Goal: Task Accomplishment & Management: Manage account settings

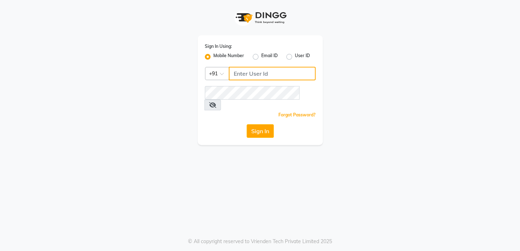
click at [233, 71] on input "Username" at bounding box center [272, 74] width 87 height 14
type input "9606078828"
click at [263, 131] on div "Sign In Using: Mobile Number Email ID User ID Country Code × [PHONE_NUMBER] Rem…" at bounding box center [260, 90] width 125 height 110
click at [263, 125] on button "Sign In" at bounding box center [260, 131] width 27 height 14
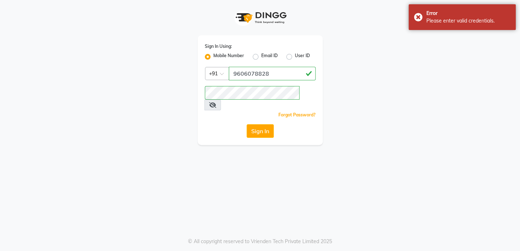
click at [216, 102] on icon at bounding box center [212, 105] width 7 height 6
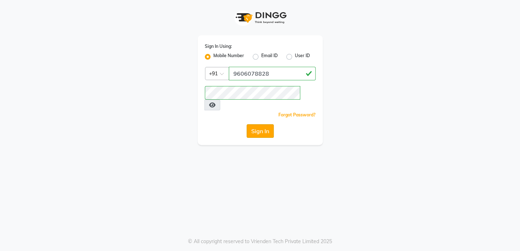
click at [260, 126] on button "Sign In" at bounding box center [260, 131] width 27 height 14
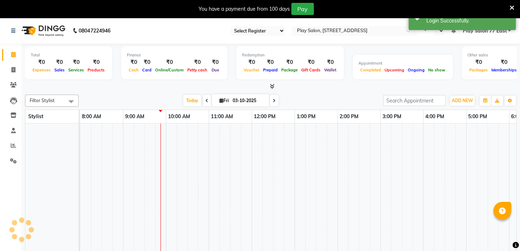
select select "95"
select select "en"
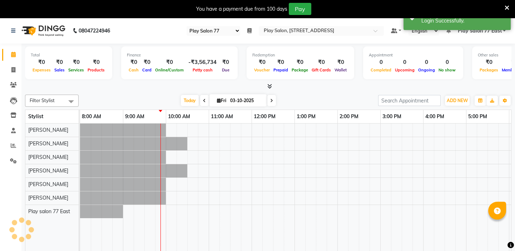
scroll to position [0, 43]
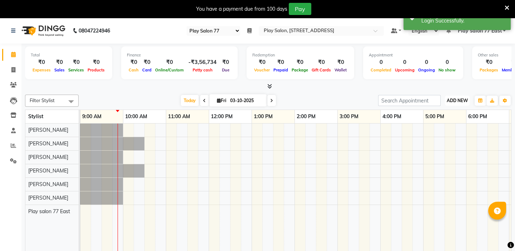
click at [459, 101] on span "ADD NEW" at bounding box center [457, 100] width 21 height 5
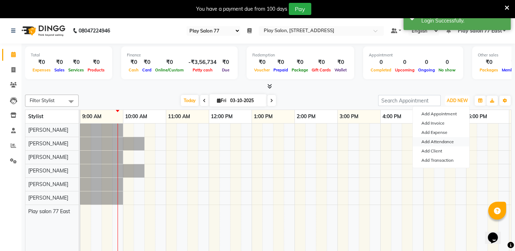
scroll to position [0, 0]
click at [449, 140] on link "Add Attendance" at bounding box center [441, 141] width 57 height 9
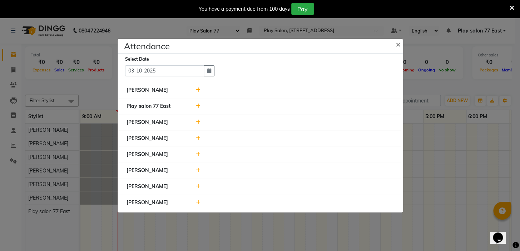
click at [199, 200] on span at bounding box center [198, 203] width 5 height 6
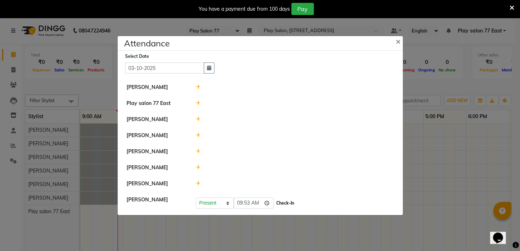
click at [275, 201] on button "Check-In" at bounding box center [285, 204] width 21 height 10
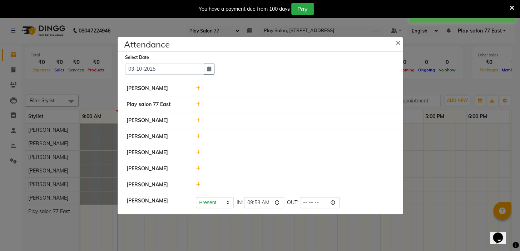
click at [196, 185] on icon at bounding box center [198, 184] width 5 height 5
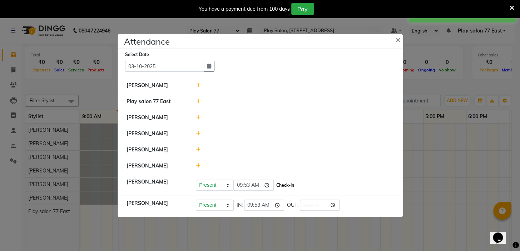
click at [275, 187] on button "Check-In" at bounding box center [285, 186] width 21 height 10
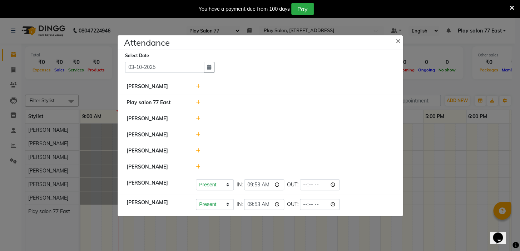
click at [198, 85] on icon at bounding box center [198, 86] width 5 height 5
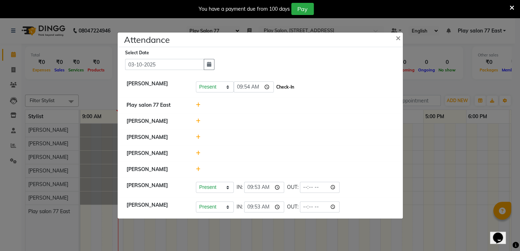
click at [276, 90] on button "Check-In" at bounding box center [285, 87] width 21 height 10
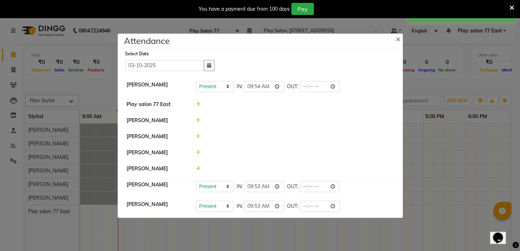
click at [200, 138] on icon at bounding box center [198, 136] width 5 height 5
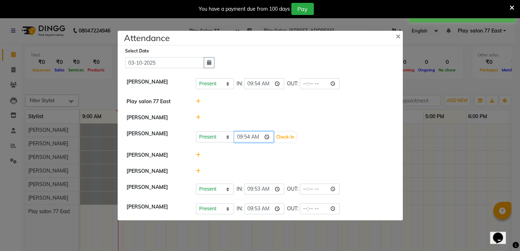
click at [257, 138] on input "09:54" at bounding box center [254, 137] width 40 height 11
click at [257, 137] on input "09:54" at bounding box center [254, 137] width 40 height 11
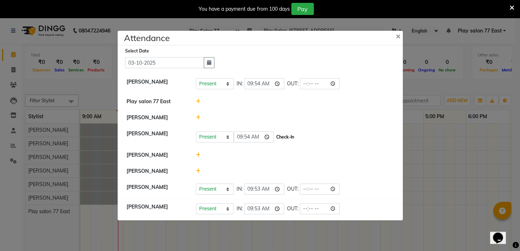
click at [280, 134] on button "Check-In" at bounding box center [285, 137] width 21 height 10
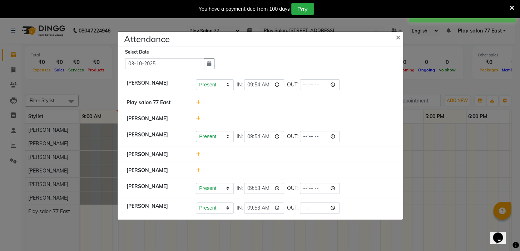
click at [484, 203] on ngb-modal-window "Attendance × Select Date [DATE] [PERSON_NAME] Present Absent Late Half Day Week…" at bounding box center [260, 125] width 520 height 251
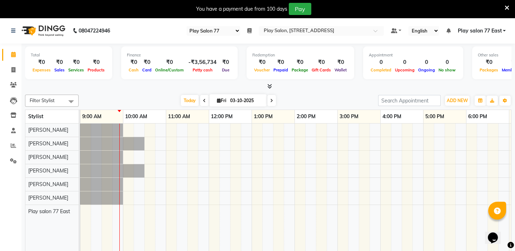
drag, startPoint x: 499, startPoint y: 195, endPoint x: 520, endPoint y: 240, distance: 49.1
click at [515, 231] on html "08047224946 Select Register Play Salon 77 Daily Open Registers nothing to show …" at bounding box center [257, 125] width 515 height 251
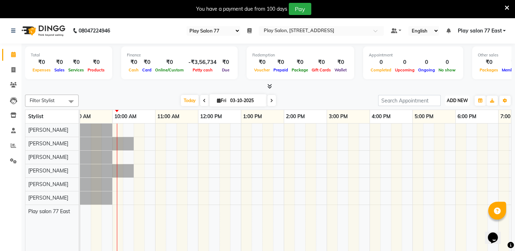
click at [447, 99] on span "ADD NEW" at bounding box center [457, 100] width 21 height 5
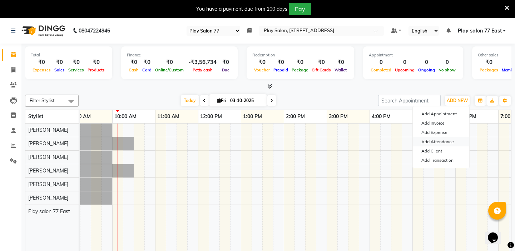
click at [444, 140] on link "Add Attendance" at bounding box center [441, 141] width 57 height 9
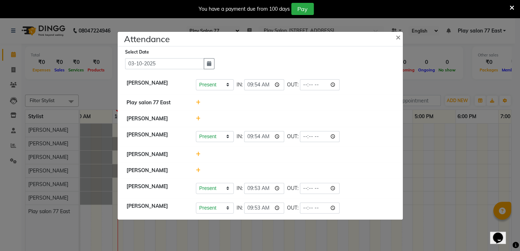
click at [196, 118] on icon at bounding box center [198, 118] width 5 height 5
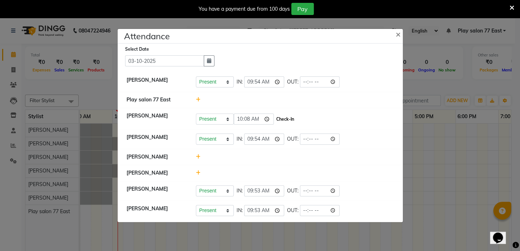
click at [275, 119] on button "Check-In" at bounding box center [285, 119] width 21 height 10
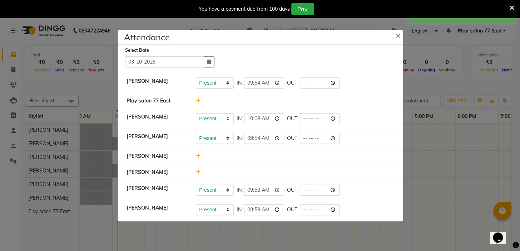
click at [473, 160] on ngb-modal-window "Attendance × Select Date [DATE] [PERSON_NAME] Present Absent Late Half Day Week…" at bounding box center [260, 125] width 520 height 251
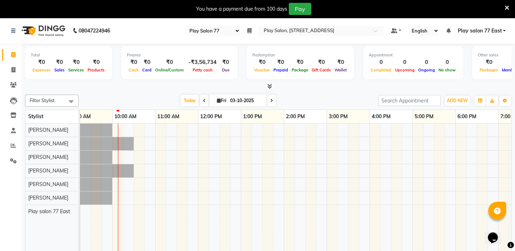
click at [460, 160] on div at bounding box center [305, 193] width 558 height 138
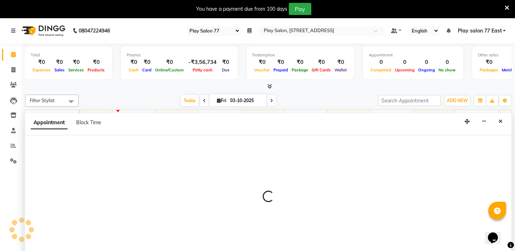
select select "84937"
select select "tentative"
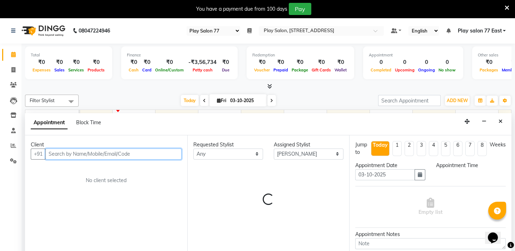
scroll to position [18, 0]
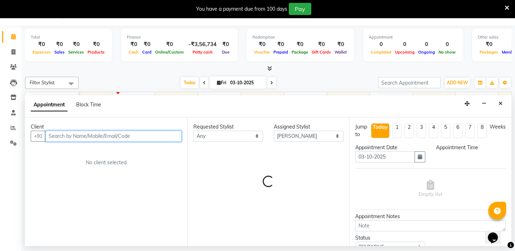
select select "1080"
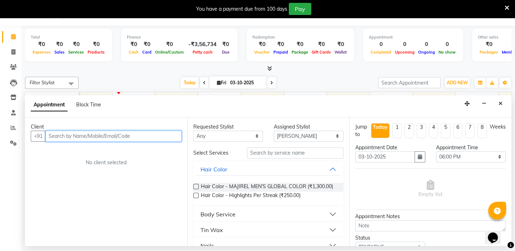
click at [48, 138] on input "text" at bounding box center [113, 136] width 136 height 11
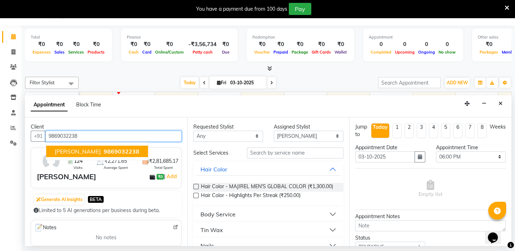
click at [54, 154] on button "[PERSON_NAME] 9869032238" at bounding box center [97, 151] width 102 height 11
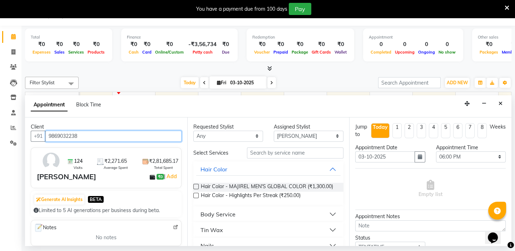
type input "9869032238"
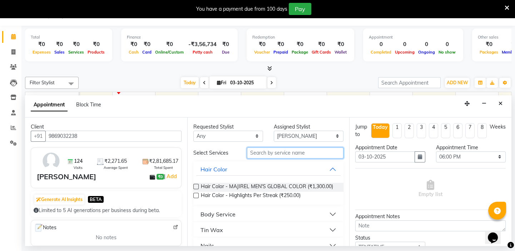
click at [247, 152] on input "text" at bounding box center [295, 153] width 97 height 11
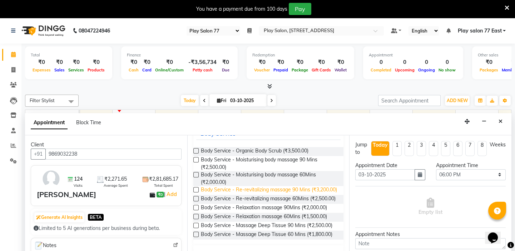
scroll to position [65, 0]
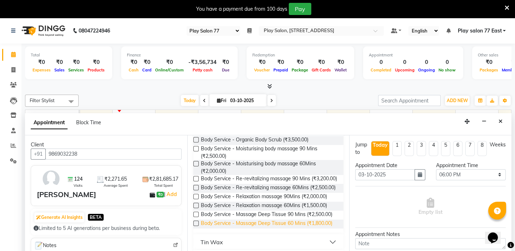
type input "bo"
click at [240, 229] on span "Body Service - Massage Deep Tissue 60 Mins (₹1,800.00)" at bounding box center [267, 224] width 132 height 9
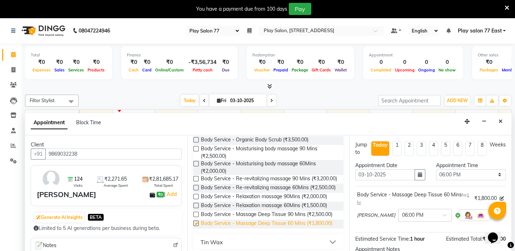
checkbox input "false"
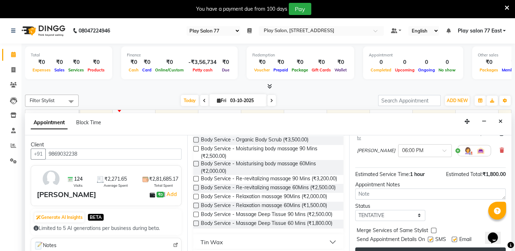
click at [370, 248] on button "Book" at bounding box center [431, 254] width 151 height 13
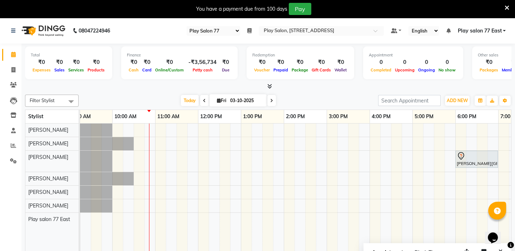
click at [203, 101] on icon at bounding box center [204, 101] width 3 height 4
type input "02-10-2025"
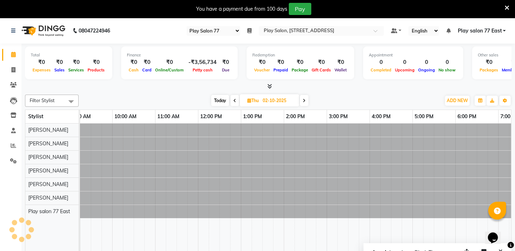
scroll to position [0, 86]
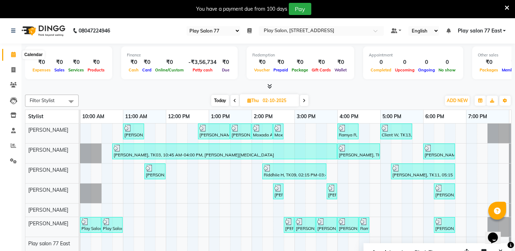
click at [13, 56] on icon at bounding box center [13, 54] width 5 height 5
click at [15, 145] on icon at bounding box center [13, 145] width 5 height 5
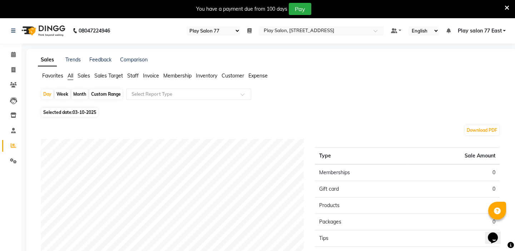
click at [80, 93] on div "Month" at bounding box center [80, 94] width 16 height 10
select select "10"
select select "2025"
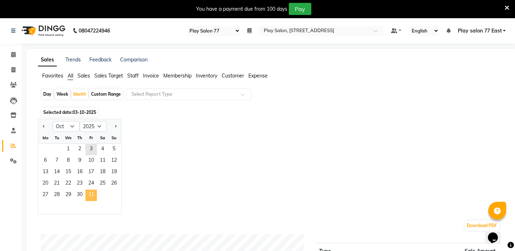
click at [88, 193] on span "31" at bounding box center [90, 195] width 11 height 11
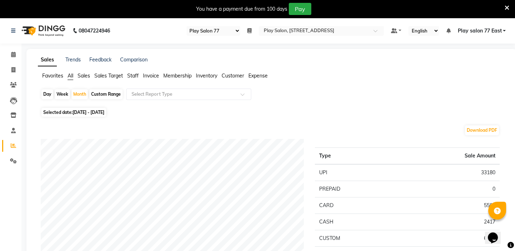
click at [132, 75] on span "Staff" at bounding box center [132, 76] width 11 height 6
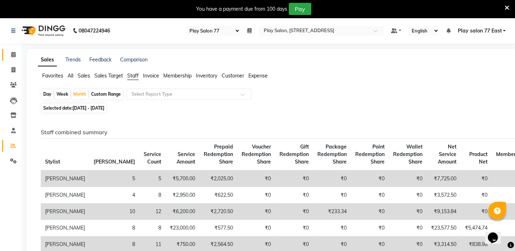
click at [11, 54] on icon at bounding box center [13, 54] width 5 height 5
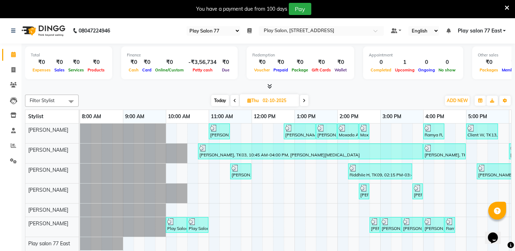
click at [221, 101] on span "Today" at bounding box center [220, 100] width 18 height 11
type input "03-10-2025"
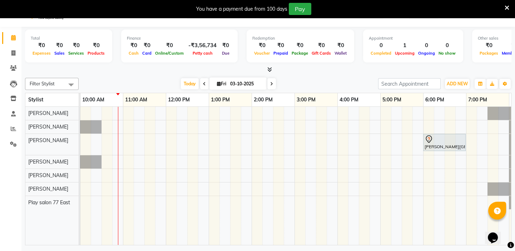
scroll to position [18, 0]
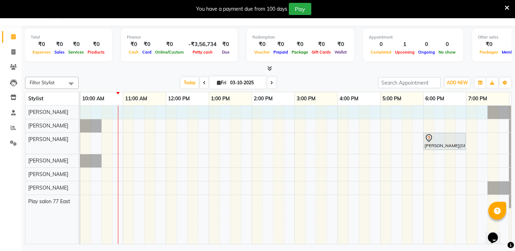
drag, startPoint x: 85, startPoint y: 107, endPoint x: 477, endPoint y: 111, distance: 391.7
click at [481, 111] on div "[PERSON_NAME][GEOGRAPHIC_DATA], 06:00 PM-07:00 PM, Body Service - Massage Deep …" at bounding box center [273, 175] width 558 height 138
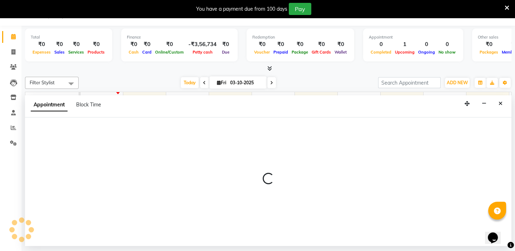
select select "84935"
select select "tentative"
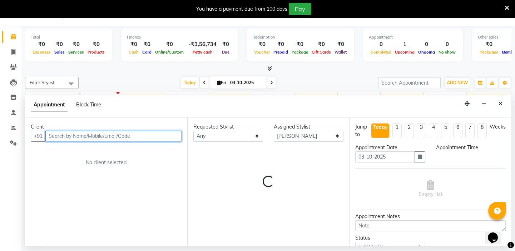
select select "600"
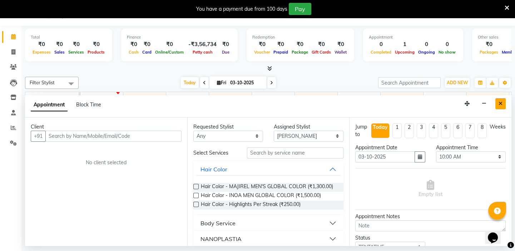
click at [499, 103] on icon "Close" at bounding box center [501, 103] width 4 height 5
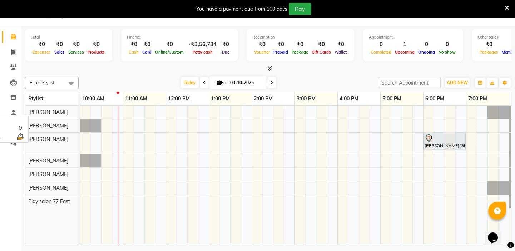
click at [63, 109] on div "[PERSON_NAME]" at bounding box center [51, 112] width 53 height 13
click at [129, 109] on div "[PERSON_NAME][GEOGRAPHIC_DATA], 06:00 PM-07:00 PM, Body Service - Massage Deep …" at bounding box center [273, 175] width 558 height 138
select select "84935"
select select "tentative"
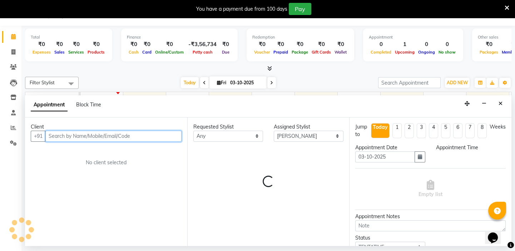
select select "660"
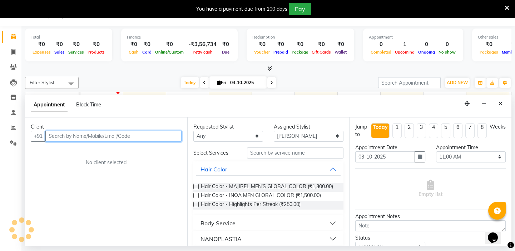
click at [129, 109] on div "Appointment Block Time" at bounding box center [268, 107] width 487 height 22
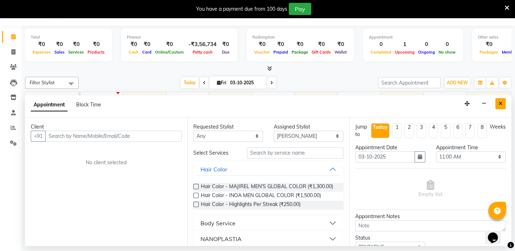
click at [498, 104] on button "Close" at bounding box center [501, 103] width 10 height 11
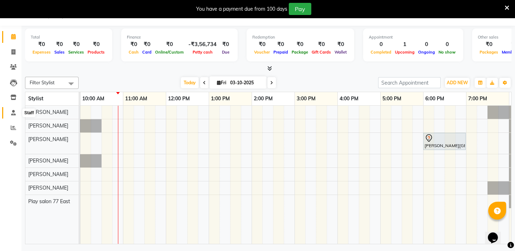
click at [14, 114] on icon at bounding box center [13, 112] width 5 height 5
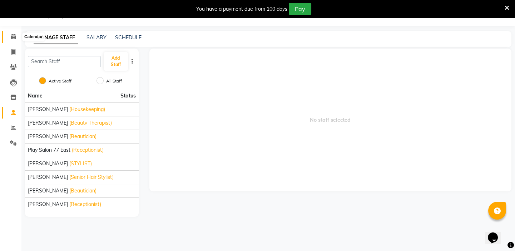
click at [11, 36] on icon at bounding box center [13, 36] width 5 height 5
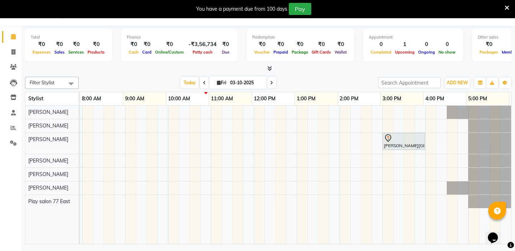
scroll to position [0, 126]
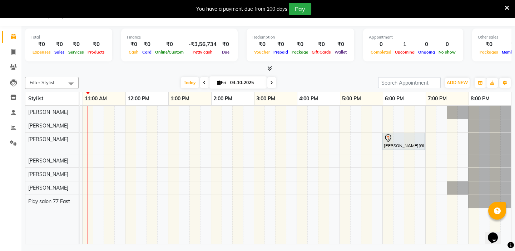
click at [499, 67] on div at bounding box center [268, 69] width 487 height 8
click at [335, 122] on div "[PERSON_NAME][GEOGRAPHIC_DATA], 06:00 PM-07:00 PM, Body Service - Massage Deep …" at bounding box center [232, 175] width 558 height 138
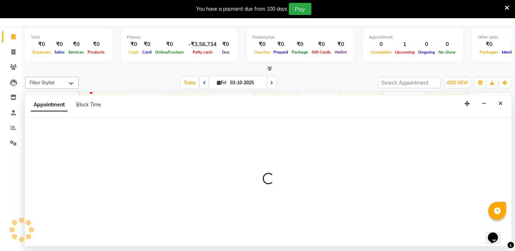
click at [335, 122] on div at bounding box center [268, 182] width 487 height 129
select select "84936"
select select "tentative"
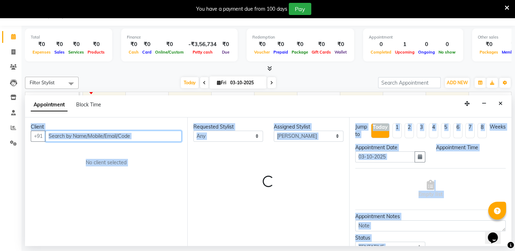
select select "1020"
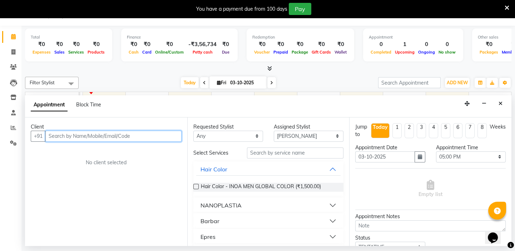
click at [56, 137] on input "text" at bounding box center [113, 136] width 136 height 11
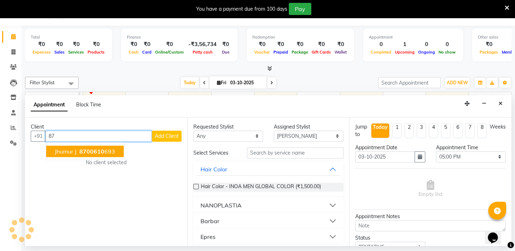
type input "8"
click at [102, 153] on ngb-highlight "9731161433" at bounding box center [96, 151] width 36 height 7
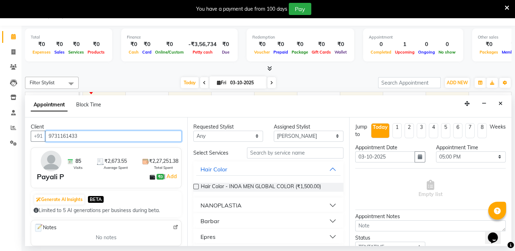
type input "9731161433"
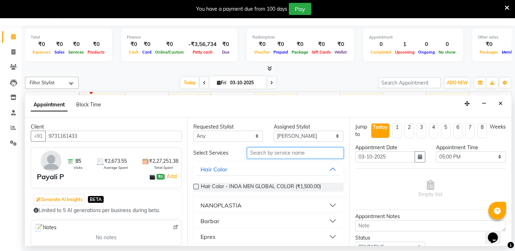
click at [260, 151] on input "text" at bounding box center [295, 153] width 97 height 11
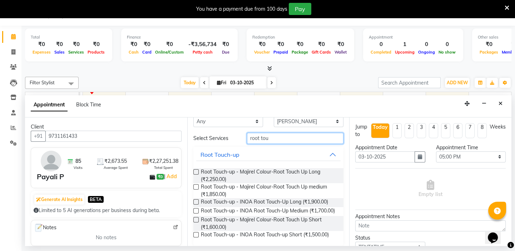
scroll to position [26, 0]
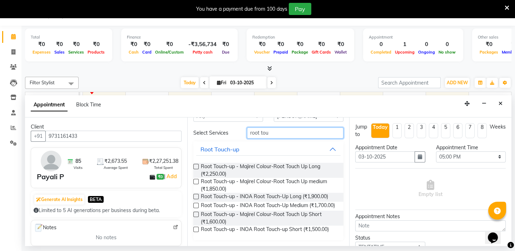
click at [272, 131] on input "root tou" at bounding box center [295, 133] width 97 height 11
type input "r"
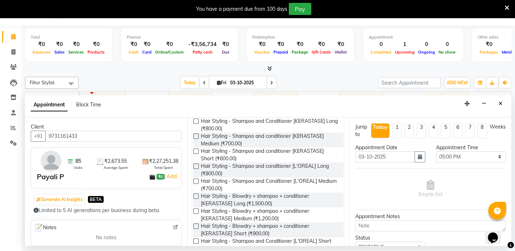
scroll to position [78, 0]
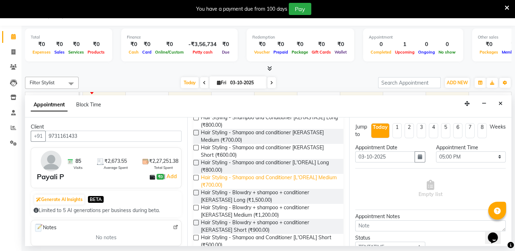
type input "shampoo"
click at [279, 180] on span "Hair Styling - Shampoo and Conditioner [L'OREAL] Medium (₹700.00)" at bounding box center [269, 181] width 137 height 15
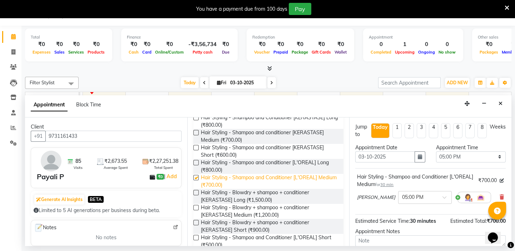
checkbox input "false"
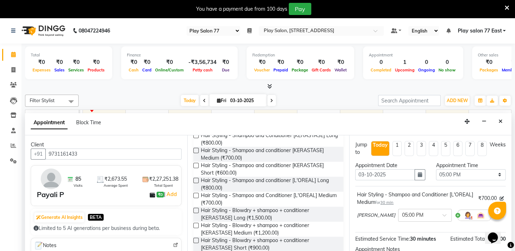
scroll to position [18, 0]
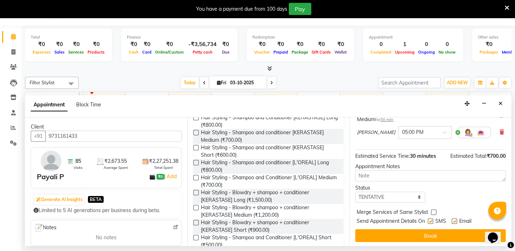
drag, startPoint x: 509, startPoint y: 240, endPoint x: 20, endPoint y: 19, distance: 536.3
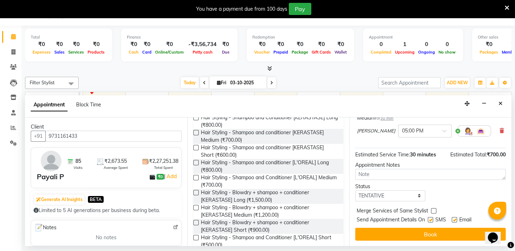
click at [455, 218] on label at bounding box center [454, 219] width 5 height 5
click at [455, 219] on input "checkbox" at bounding box center [454, 221] width 5 height 5
checkbox input "false"
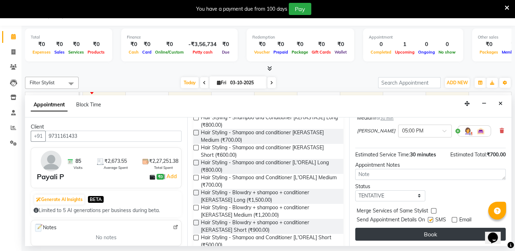
click at [421, 231] on button "Book" at bounding box center [431, 234] width 151 height 13
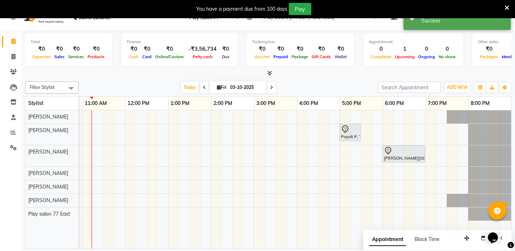
scroll to position [18, 0]
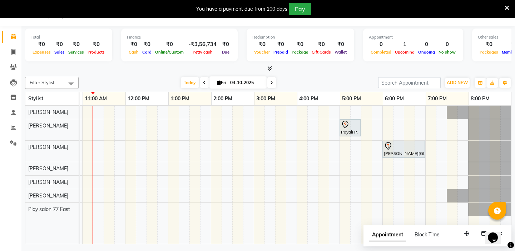
drag, startPoint x: 502, startPoint y: 231, endPoint x: 506, endPoint y: 168, distance: 62.7
click at [506, 223] on html "Opens Chat This icon Opens the chat window." at bounding box center [496, 233] width 23 height 21
click at [497, 210] on icon at bounding box center [497, 211] width 7 height 7
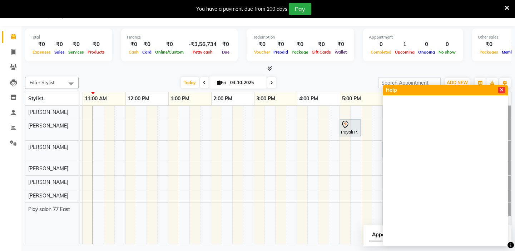
click at [501, 88] on icon at bounding box center [502, 90] width 4 height 5
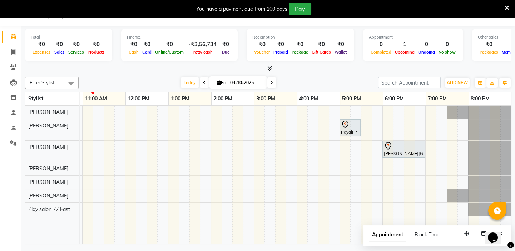
click at [501, 213] on div at bounding box center [498, 211] width 18 height 18
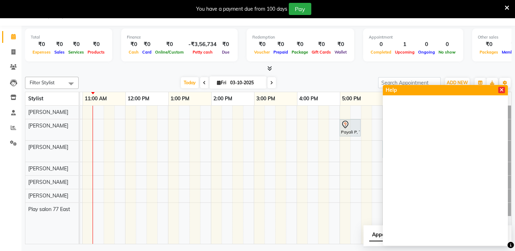
click at [503, 89] on icon at bounding box center [502, 90] width 4 height 5
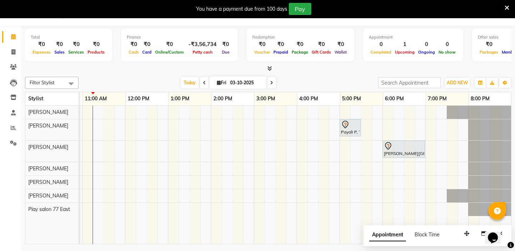
click at [498, 233] on icon "Chat widget" at bounding box center [493, 238] width 10 height 11
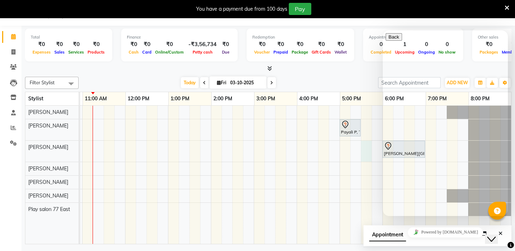
click at [364, 155] on div "Payali P, TK02, 05:00 PM-05:30 PM, Hair Styling - Shampoo and Conditioner [L'OR…" at bounding box center [232, 175] width 558 height 138
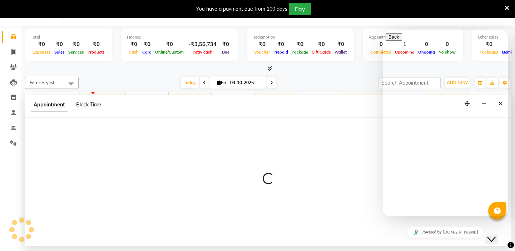
select select "84937"
select select "tentative"
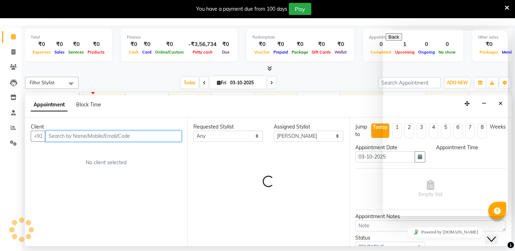
select select "1050"
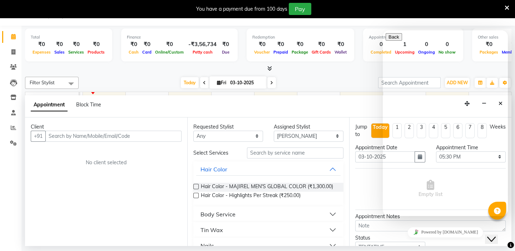
click at [495, 19] on nav "08047224946 Select Register Play Salon 77 Daily Open Registers nothing to show …" at bounding box center [257, 13] width 515 height 26
click at [495, 235] on icon "Close Chat This icon closes the chat window." at bounding box center [492, 239] width 9 height 9
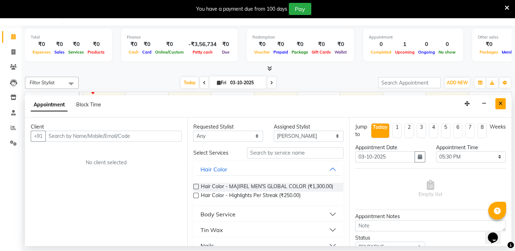
click at [501, 103] on icon "Close" at bounding box center [501, 103] width 4 height 5
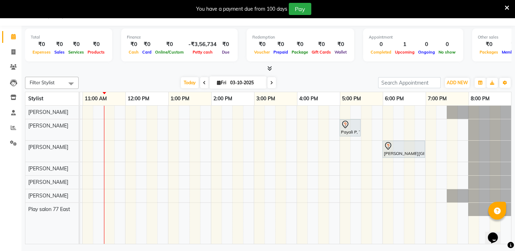
click at [296, 132] on div "Payali P, TK02, 05:00 PM-05:30 PM, Hair Styling - Shampoo and Conditioner [L'OR…" at bounding box center [232, 175] width 558 height 138
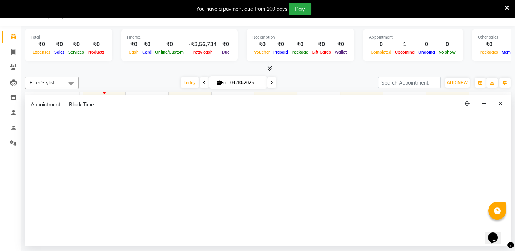
click at [296, 132] on div at bounding box center [268, 182] width 487 height 129
select select "84936"
select select "960"
select select "tentative"
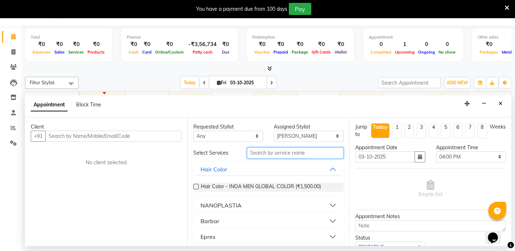
click at [254, 153] on input "text" at bounding box center [295, 153] width 97 height 11
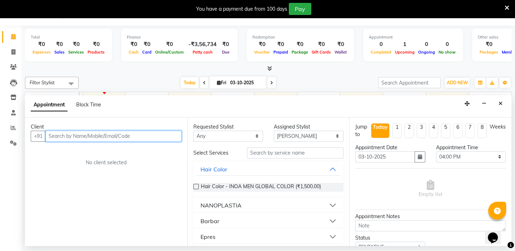
click at [63, 135] on input "text" at bounding box center [113, 136] width 136 height 11
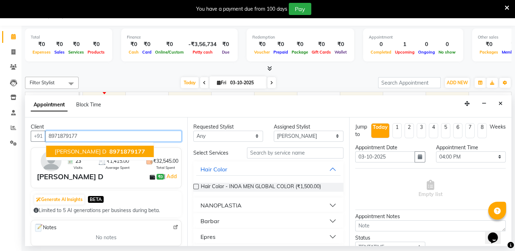
click at [75, 152] on span "[PERSON_NAME] D" at bounding box center [81, 151] width 52 height 7
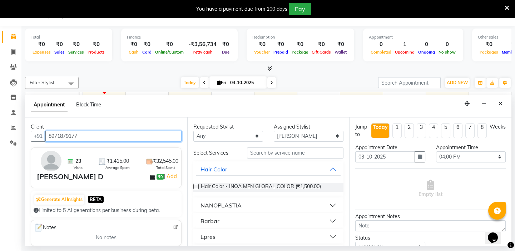
type input "8971879177"
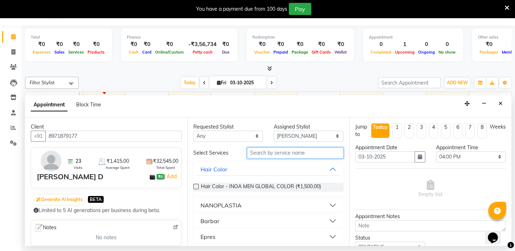
click at [254, 150] on input "text" at bounding box center [295, 153] width 97 height 11
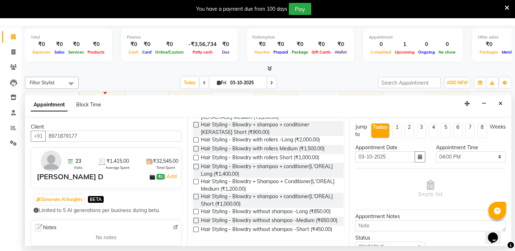
scroll to position [104, 0]
type input "blow"
click at [287, 208] on span "Hair Styling - Blowdry without shampoo -Long (₹850.00)" at bounding box center [266, 212] width 130 height 9
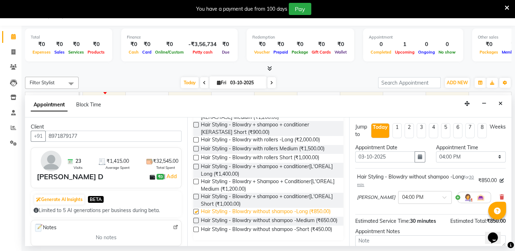
checkbox input "false"
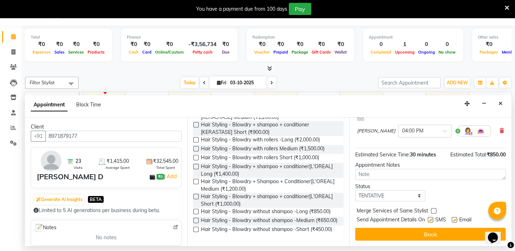
click at [455, 219] on label at bounding box center [454, 219] width 5 height 5
click at [455, 219] on input "checkbox" at bounding box center [454, 221] width 5 height 5
checkbox input "false"
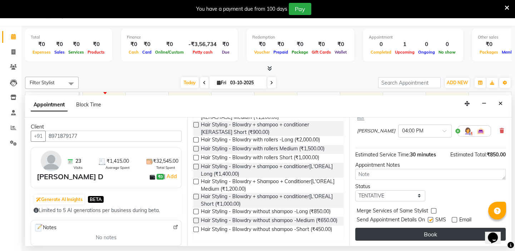
click at [430, 233] on button "Book" at bounding box center [431, 234] width 151 height 13
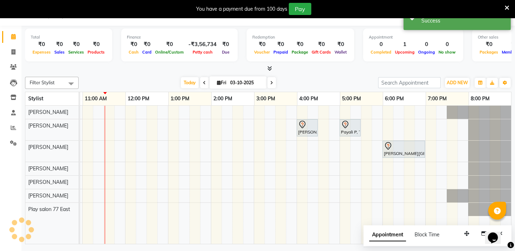
scroll to position [0, 0]
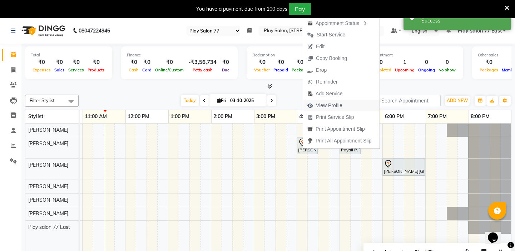
click at [327, 106] on span "View Profile" at bounding box center [329, 106] width 26 height 8
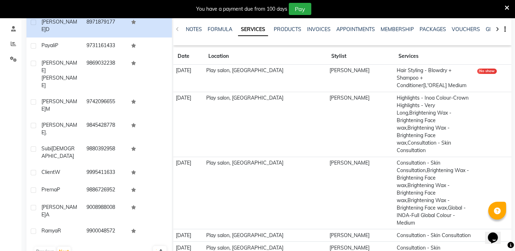
scroll to position [113, 0]
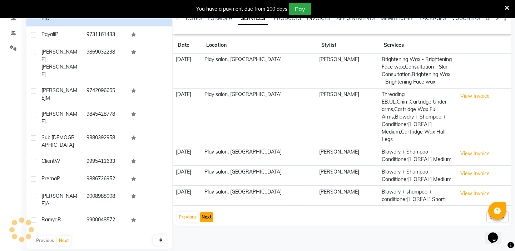
scroll to position [83, 0]
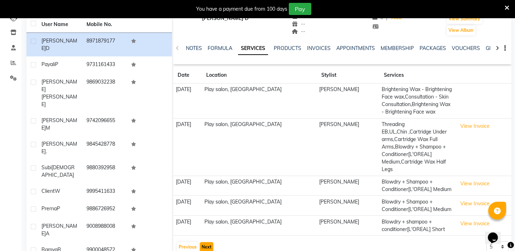
click at [207, 243] on button "Next" at bounding box center [207, 248] width 14 height 10
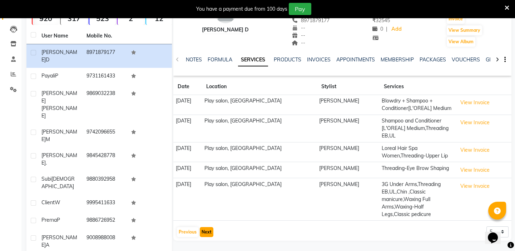
click at [207, 231] on button "Next" at bounding box center [207, 232] width 14 height 10
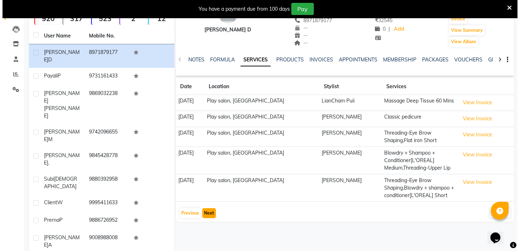
scroll to position [70, 0]
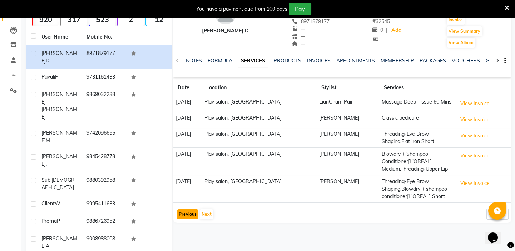
click at [189, 212] on button "Previous" at bounding box center [187, 215] width 21 height 10
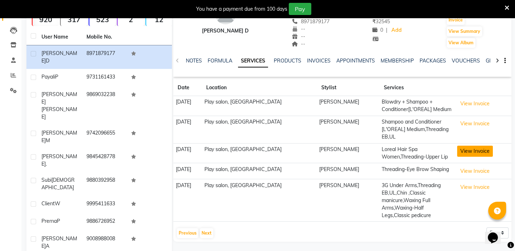
click at [465, 153] on button "View Invoice" at bounding box center [475, 151] width 36 height 11
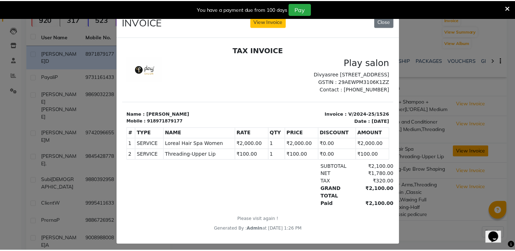
scroll to position [0, 0]
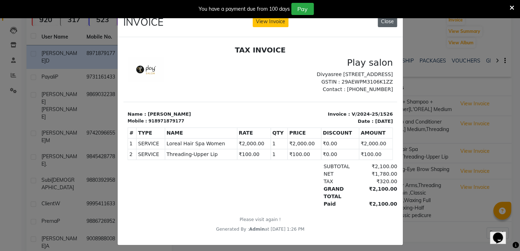
click at [388, 24] on button "Close" at bounding box center [387, 21] width 19 height 11
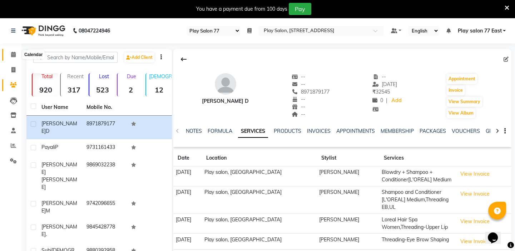
click at [13, 54] on icon at bounding box center [13, 54] width 5 height 5
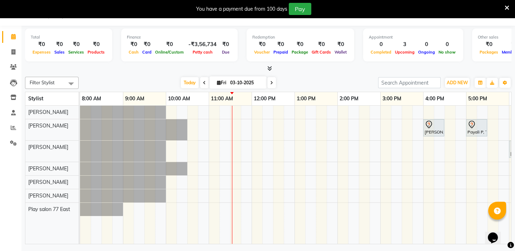
scroll to position [0, 126]
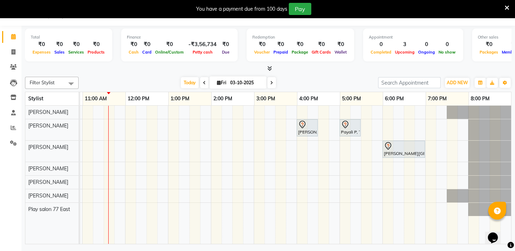
click at [124, 126] on div "[PERSON_NAME] D, TK03, 04:00 PM-04:30 PM, Hair Styling - Blowdry without shampo…" at bounding box center [232, 175] width 558 height 138
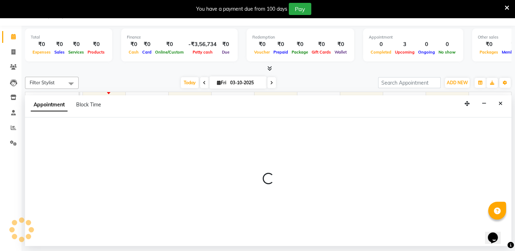
click at [124, 126] on div at bounding box center [268, 182] width 487 height 129
select select "84936"
select select "tentative"
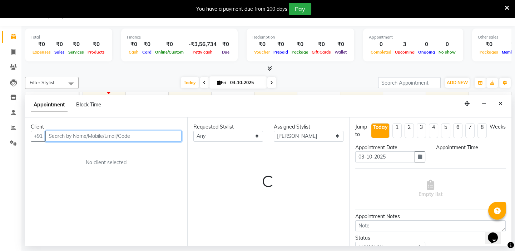
select select "720"
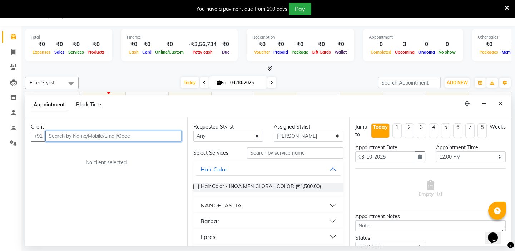
click at [50, 137] on input "text" at bounding box center [113, 136] width 136 height 11
click at [60, 136] on input "8686575982" at bounding box center [98, 136] width 107 height 11
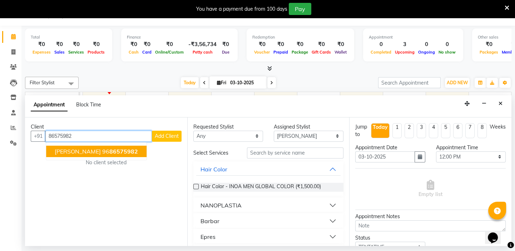
click at [49, 136] on input "86575982" at bounding box center [98, 136] width 107 height 11
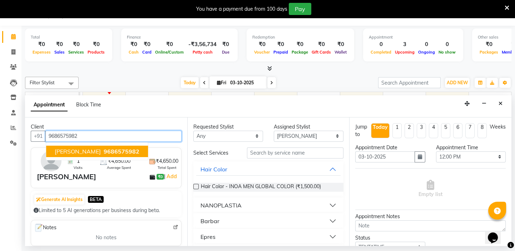
click at [82, 151] on span "[PERSON_NAME]" at bounding box center [78, 151] width 46 height 7
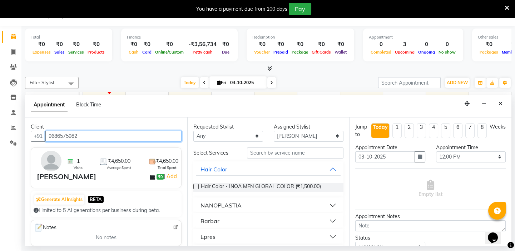
type input "9686575982"
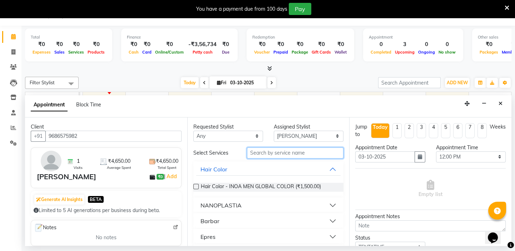
click at [256, 150] on input "text" at bounding box center [295, 153] width 97 height 11
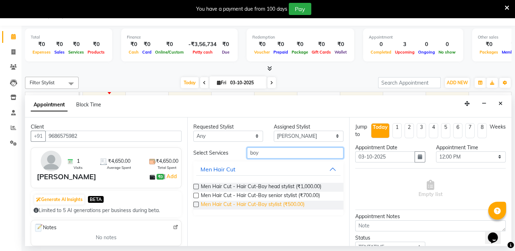
type input "boy"
click at [268, 204] on span "Men Hair Cut - Hair Cut-Boy stylist (₹500.00)" at bounding box center [253, 205] width 104 height 9
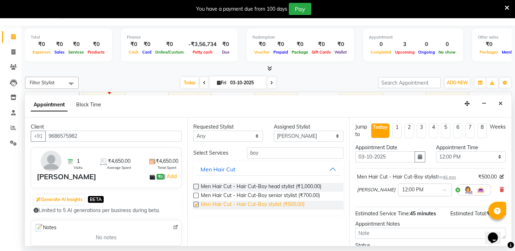
checkbox input "false"
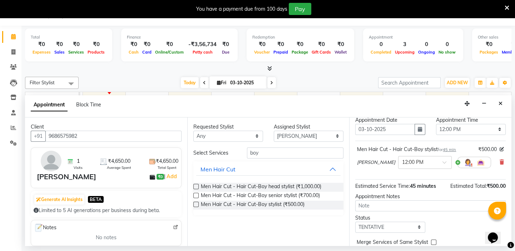
scroll to position [32, 0]
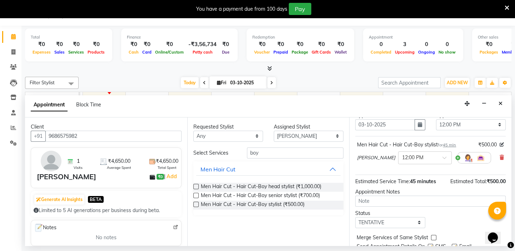
click at [505, 226] on div "Opens Chat This icon Opens the chat window." at bounding box center [496, 226] width 17 height 0
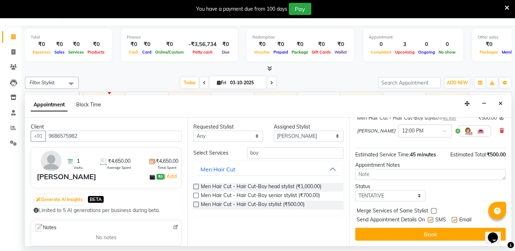
click at [455, 220] on label at bounding box center [454, 219] width 5 height 5
click at [455, 220] on input "checkbox" at bounding box center [454, 221] width 5 height 5
checkbox input "false"
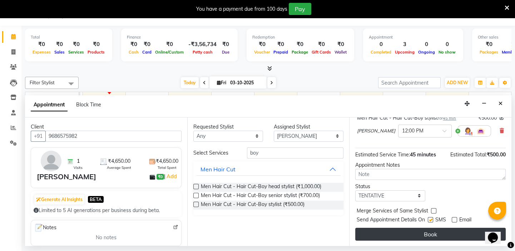
click at [431, 236] on button "Book" at bounding box center [431, 234] width 151 height 13
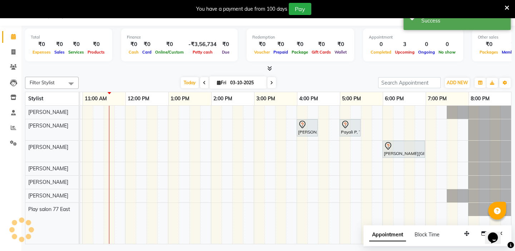
scroll to position [0, 0]
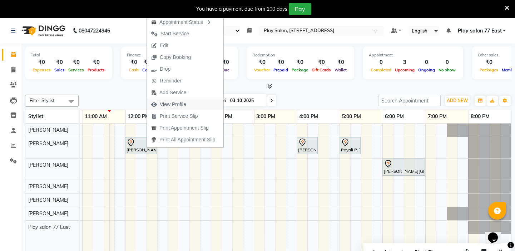
click at [183, 106] on span "View Profile" at bounding box center [173, 105] width 26 height 8
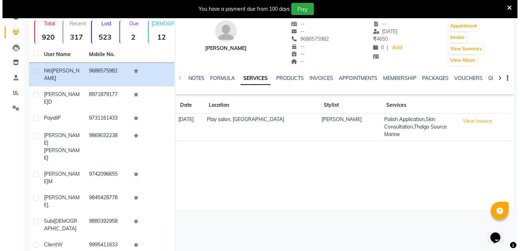
scroll to position [38, 0]
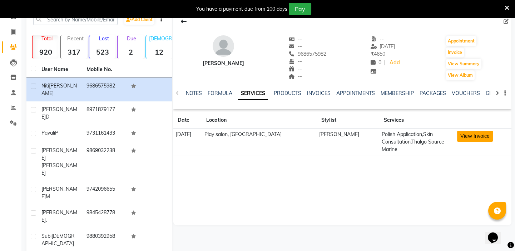
click at [465, 136] on button "View Invoice" at bounding box center [475, 136] width 36 height 11
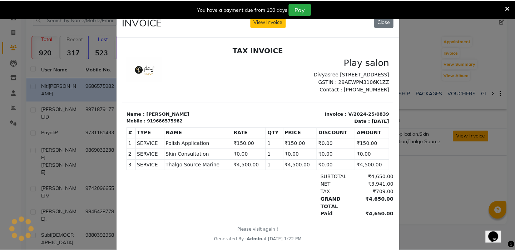
scroll to position [0, 0]
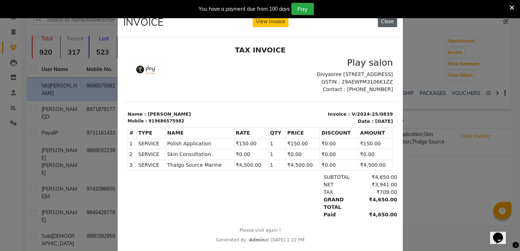
click at [386, 19] on button "Close" at bounding box center [387, 21] width 19 height 11
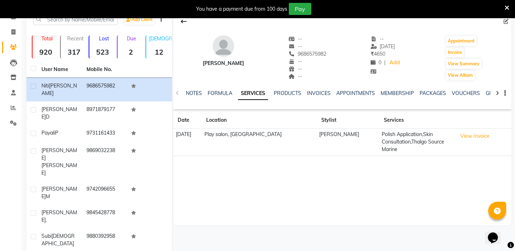
click at [508, 7] on icon at bounding box center [507, 8] width 5 height 6
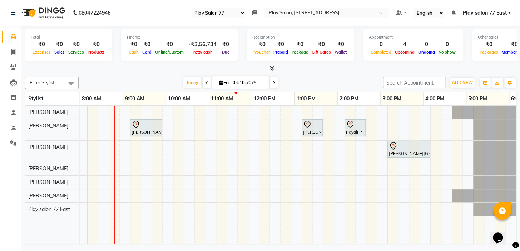
scroll to position [0, 122]
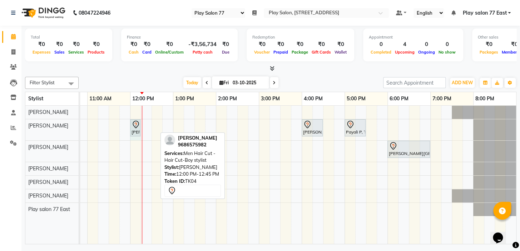
drag, startPoint x: 156, startPoint y: 129, endPoint x: 142, endPoint y: 131, distance: 13.4
click at [140, 131] on div "[PERSON_NAME], TK04, 12:00 PM-12:45 PM, Men Hair Cut - Hair Cut-Boy stylist" at bounding box center [135, 128] width 9 height 15
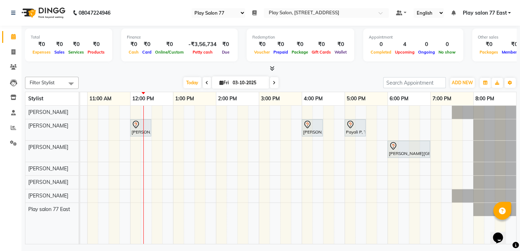
click at [273, 82] on icon at bounding box center [274, 83] width 3 height 4
type input "04-10-2025"
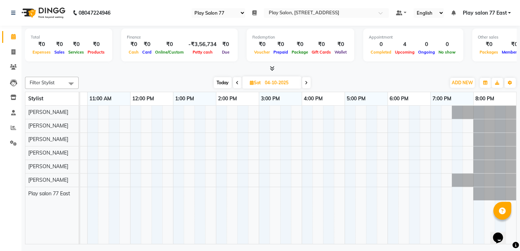
scroll to position [0, 0]
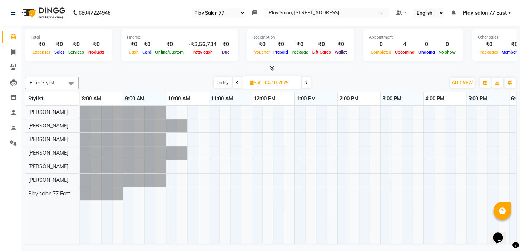
click at [215, 111] on div at bounding box center [359, 175] width 558 height 138
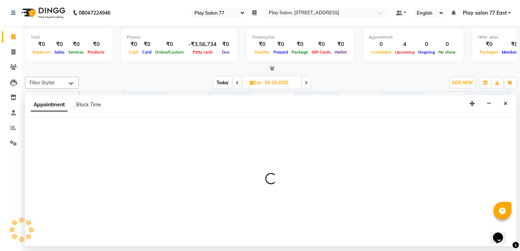
select select "84935"
select select "660"
select select "tentative"
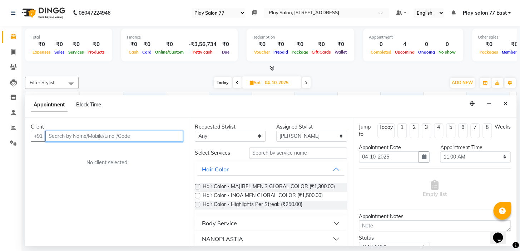
click at [59, 137] on input "text" at bounding box center [114, 136] width 138 height 11
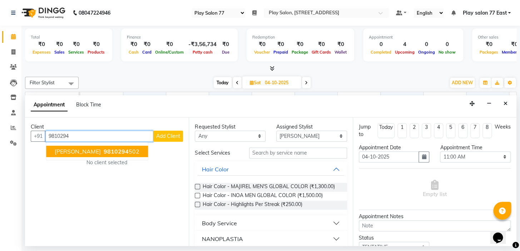
click at [84, 152] on span "[PERSON_NAME]" at bounding box center [78, 151] width 46 height 7
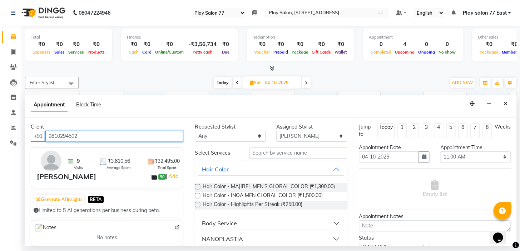
type input "9810294502"
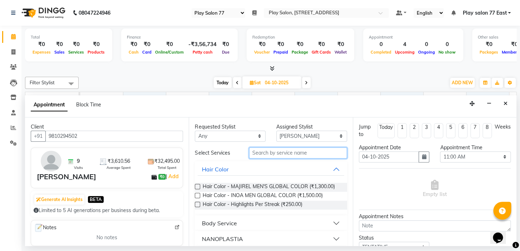
click at [261, 153] on input "text" at bounding box center [298, 153] width 98 height 11
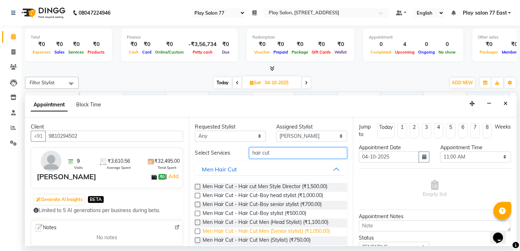
type input "hair cut"
click at [292, 230] on span "Men Hair Cut - Hair Cut Men (Senior stylist) (₹1,050.00)" at bounding box center [265, 232] width 127 height 9
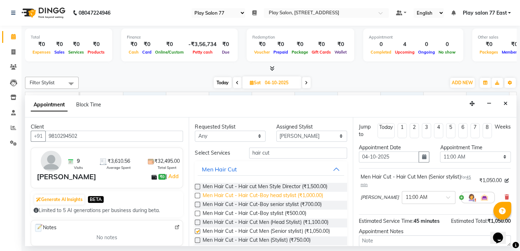
checkbox input "false"
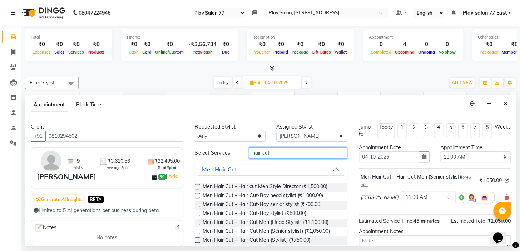
click at [273, 155] on input "hair cut" at bounding box center [298, 153] width 98 height 11
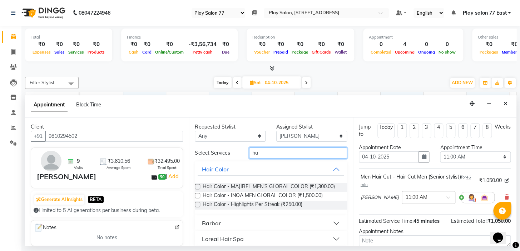
type input "h"
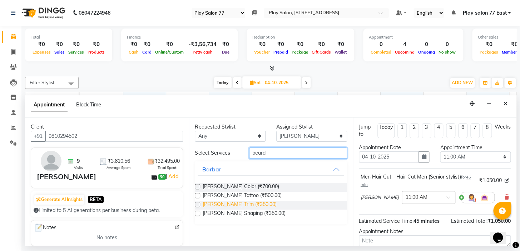
type input "beard"
click at [251, 204] on span "[PERSON_NAME] Trim (₹350.00)" at bounding box center [239, 205] width 74 height 9
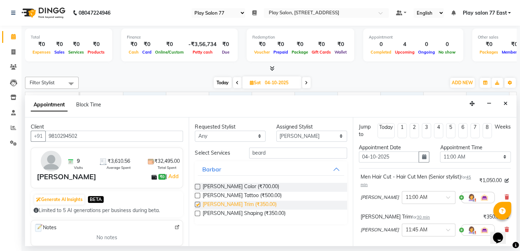
checkbox input "false"
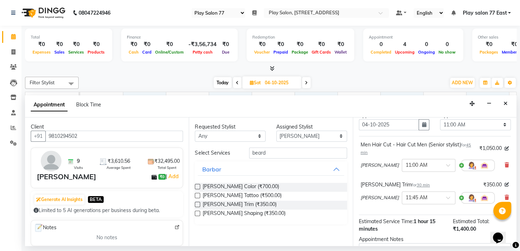
click at [508, 244] on div "Appointment Notes" at bounding box center [435, 245] width 163 height 19
click at [510, 226] on div "Opens Chat This icon Opens the chat window." at bounding box center [501, 226] width 17 height 0
click at [513, 241] on div at bounding box center [516, 246] width 6 height 10
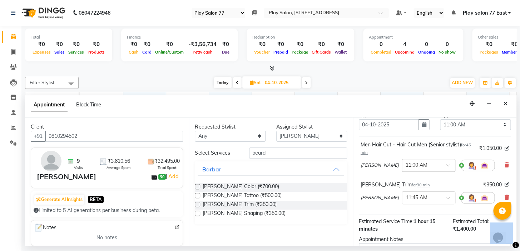
drag, startPoint x: 512, startPoint y: 241, endPoint x: 23, endPoint y: 15, distance: 539.0
click at [513, 241] on div at bounding box center [516, 246] width 6 height 10
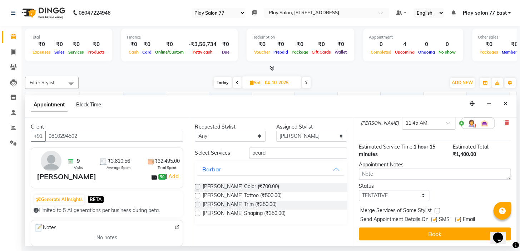
click at [457, 218] on label at bounding box center [458, 219] width 5 height 5
click at [457, 218] on input "checkbox" at bounding box center [458, 220] width 5 height 5
checkbox input "false"
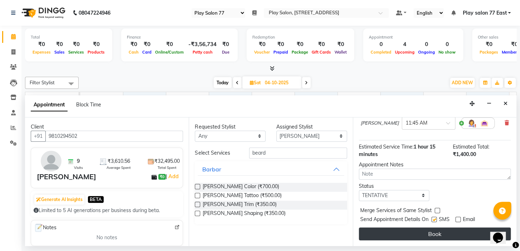
click at [438, 234] on button "Book" at bounding box center [435, 234] width 152 height 13
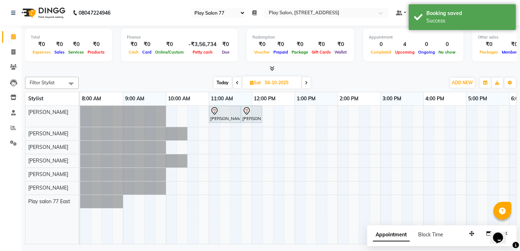
click at [225, 84] on span "Today" at bounding box center [223, 82] width 18 height 11
type input "03-10-2025"
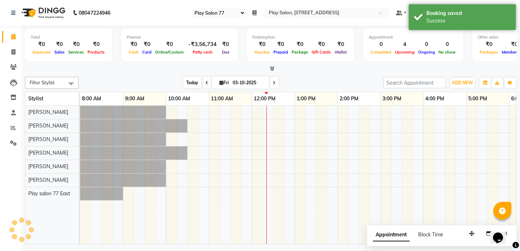
scroll to position [0, 122]
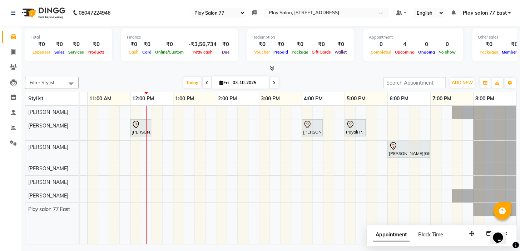
click at [142, 141] on div "[PERSON_NAME], TK04, 12:00 PM-12:30 PM, Men Hair Cut - Hair Cut-Boy stylist [PE…" at bounding box center [238, 175] width 558 height 138
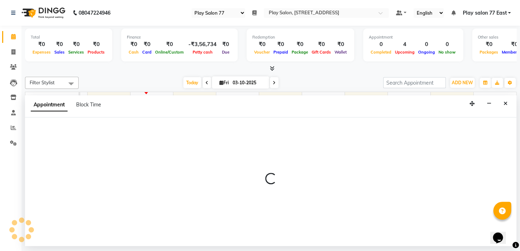
select select "84937"
select select "tentative"
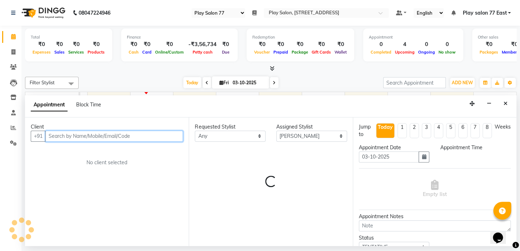
select select "735"
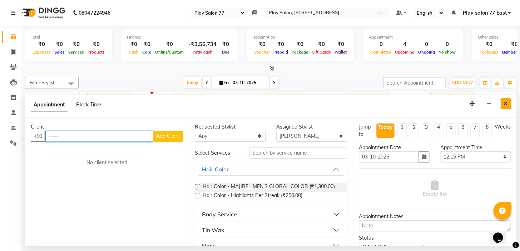
type input "-----"
click at [504, 101] on icon "Close" at bounding box center [506, 103] width 4 height 5
